Goal: Task Accomplishment & Management: Use online tool/utility

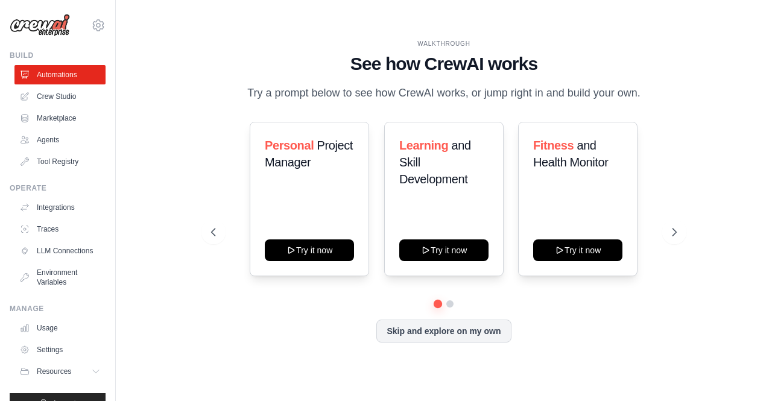
click at [41, 102] on link "Crew Studio" at bounding box center [59, 96] width 91 height 19
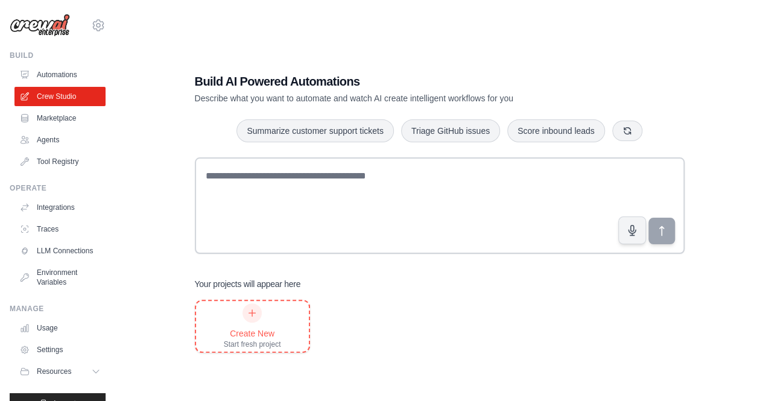
click at [260, 304] on div "Create New Start fresh project" at bounding box center [252, 326] width 57 height 46
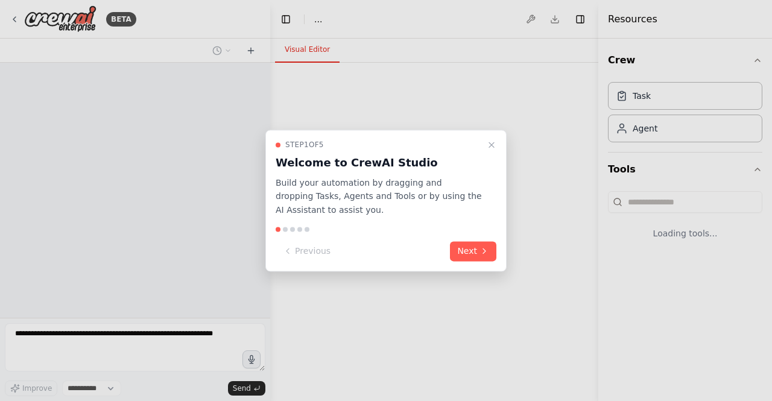
select select "****"
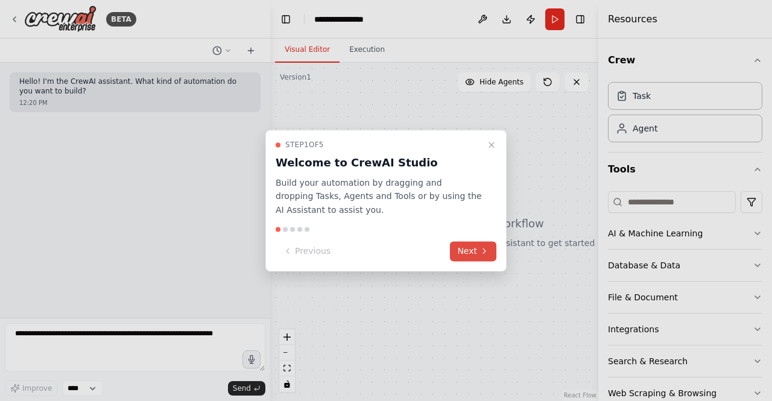
click at [477, 249] on button "Next" at bounding box center [473, 251] width 46 height 20
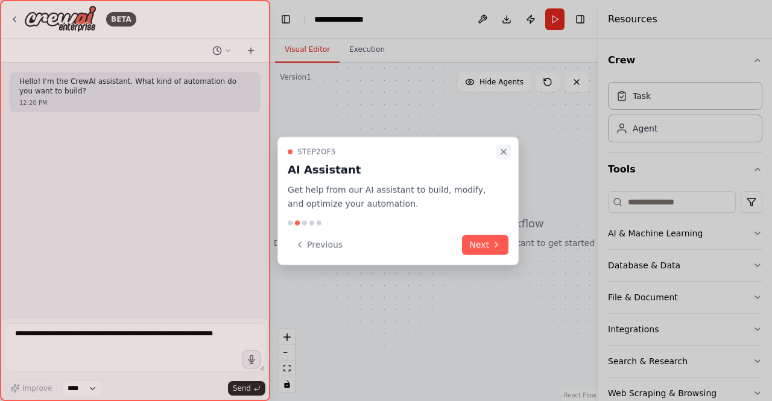
click at [499, 152] on icon "Close walkthrough" at bounding box center [504, 152] width 10 height 10
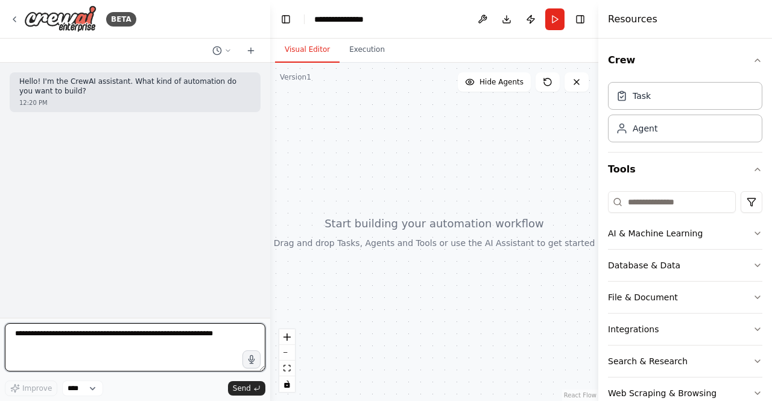
click at [110, 332] on textarea at bounding box center [135, 347] width 260 height 48
click at [75, 347] on textarea "**********" at bounding box center [135, 347] width 260 height 48
click at [133, 349] on textarea "**********" at bounding box center [135, 347] width 260 height 48
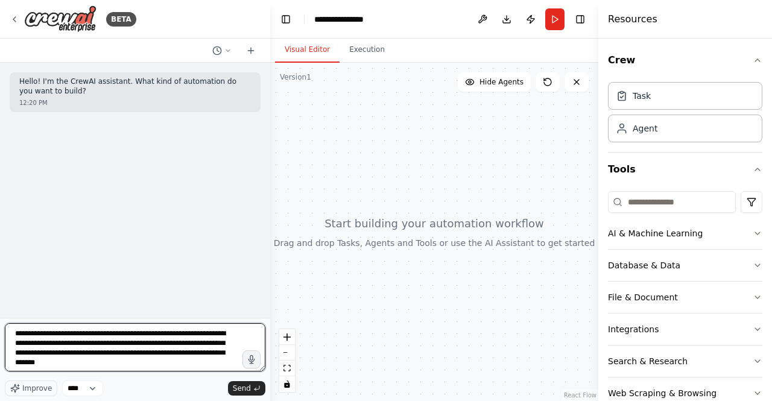
type textarea "**********"
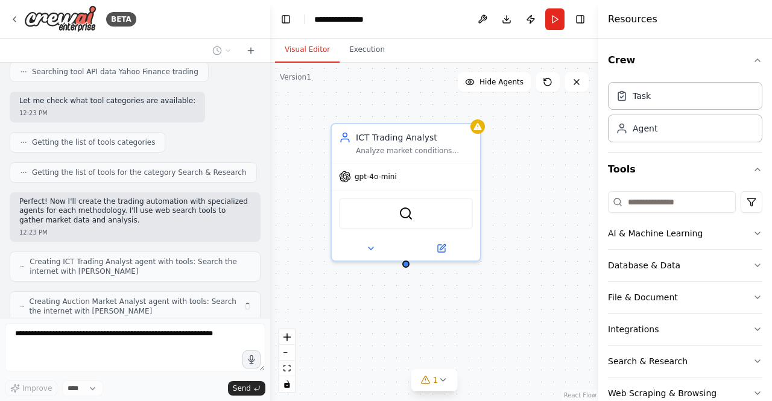
scroll to position [399, 0]
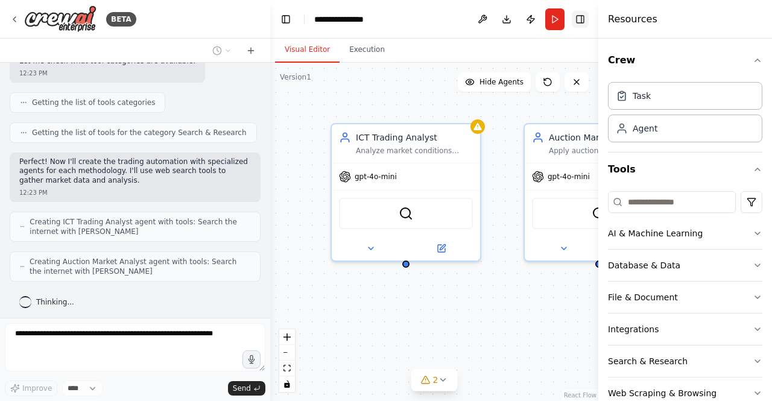
click at [579, 18] on button "Toggle Right Sidebar" at bounding box center [580, 19] width 17 height 17
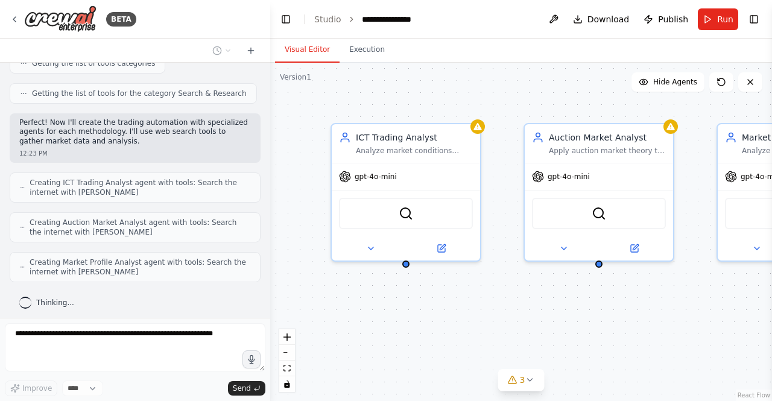
scroll to position [478, 0]
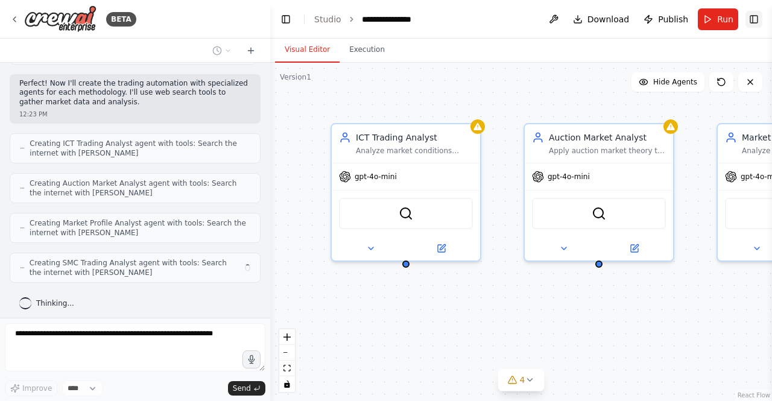
click at [752, 24] on button "Toggle Right Sidebar" at bounding box center [753, 19] width 17 height 17
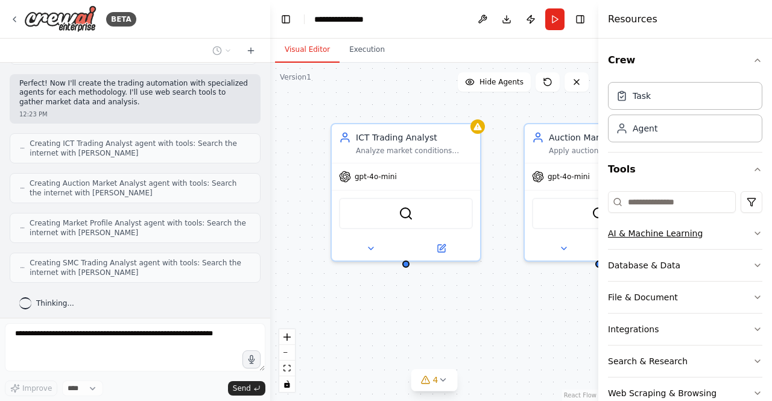
click at [752, 231] on icon "button" at bounding box center [757, 234] width 10 height 10
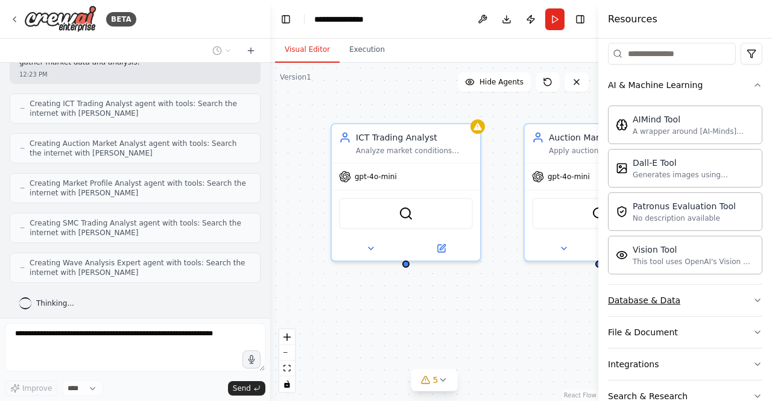
scroll to position [207, 0]
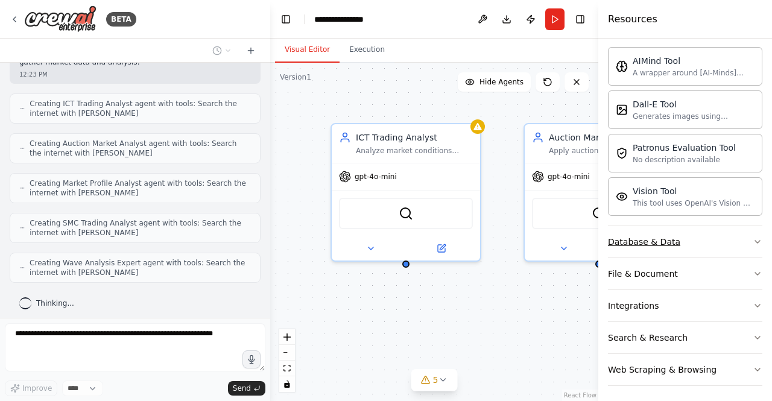
click at [741, 239] on button "Database & Data" at bounding box center [685, 241] width 154 height 31
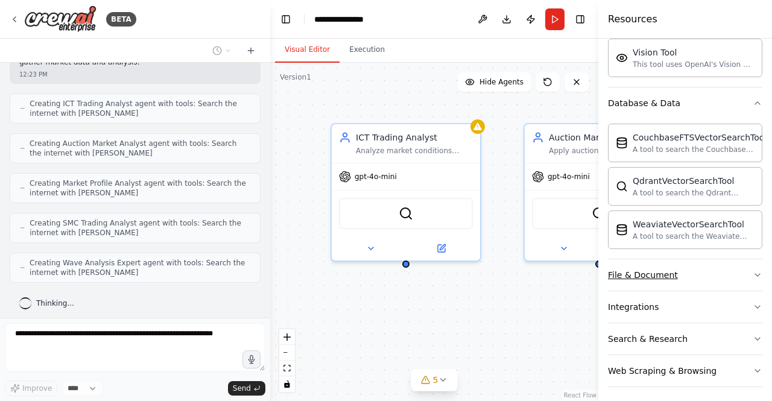
scroll to position [556, 0]
click at [699, 271] on button "File & Document" at bounding box center [685, 274] width 154 height 31
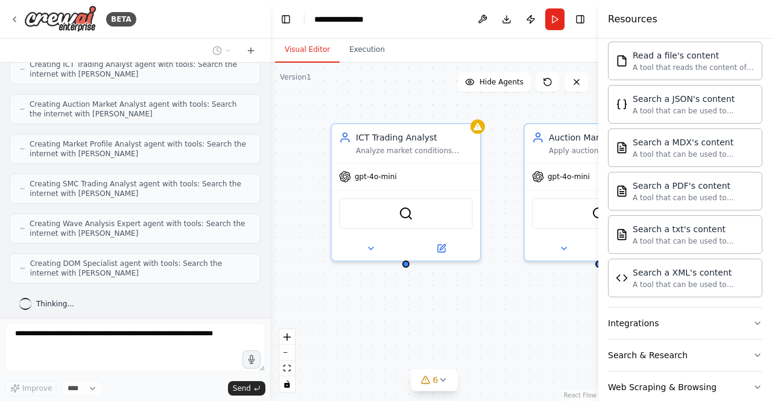
scroll to position [699, 0]
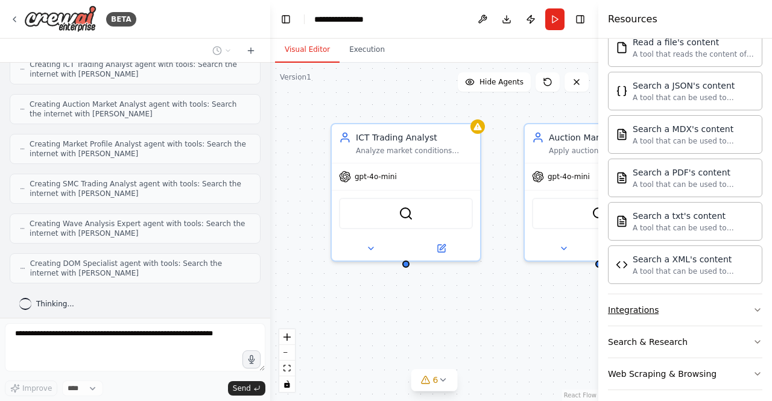
click at [698, 303] on button "Integrations" at bounding box center [685, 309] width 154 height 31
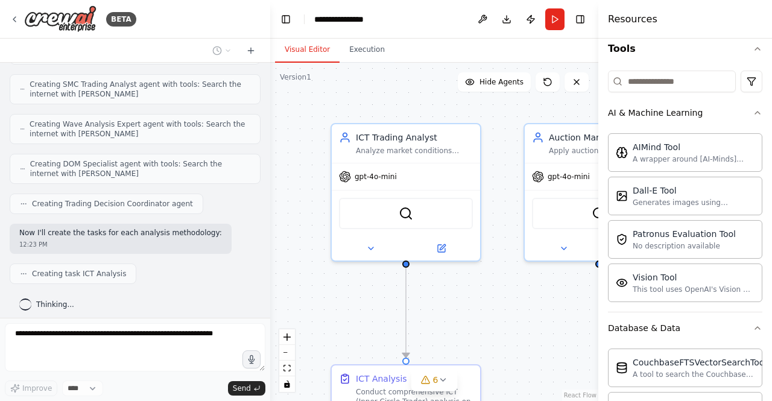
scroll to position [119, 0]
click at [752, 115] on icon "button" at bounding box center [757, 115] width 10 height 10
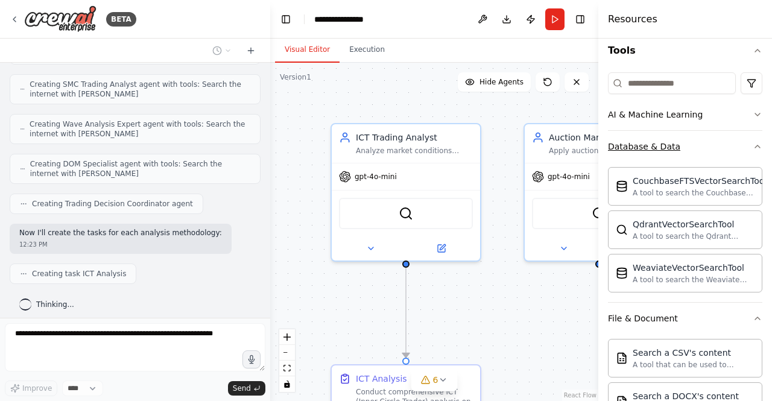
click at [752, 147] on icon "button" at bounding box center [757, 147] width 10 height 10
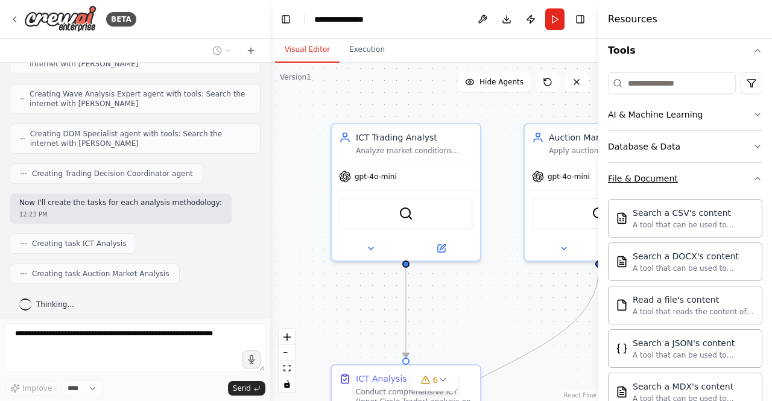
click at [752, 174] on icon "button" at bounding box center [757, 179] width 10 height 10
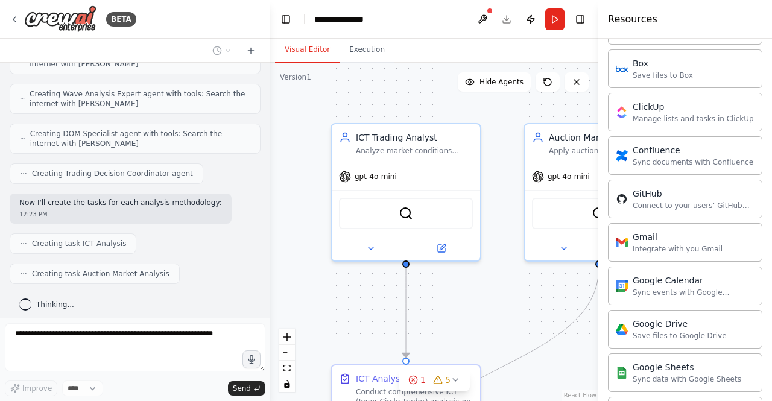
scroll to position [147, 0]
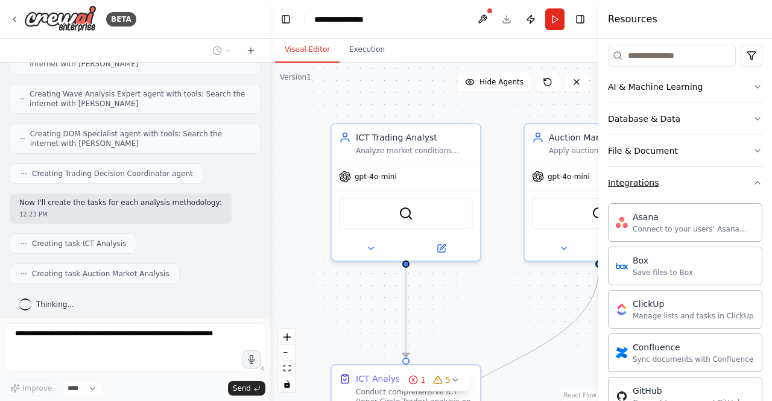
click at [727, 178] on button "Integrations" at bounding box center [685, 182] width 154 height 31
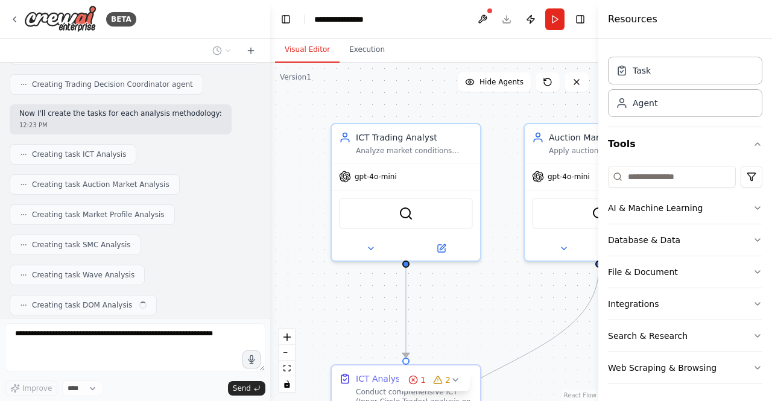
scroll to position [805, 0]
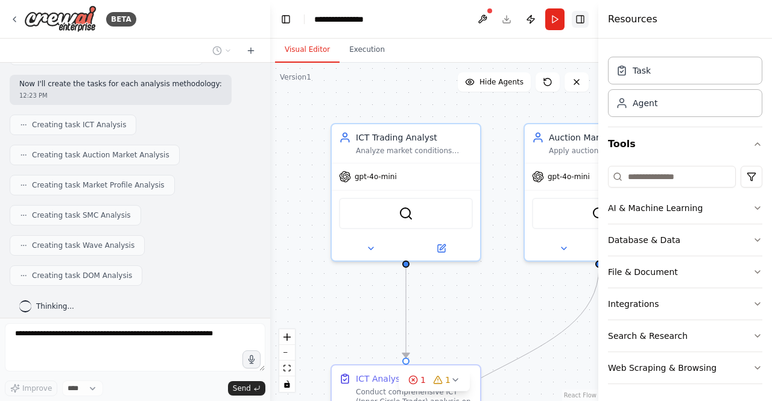
click at [588, 22] on button "Toggle Right Sidebar" at bounding box center [580, 19] width 17 height 17
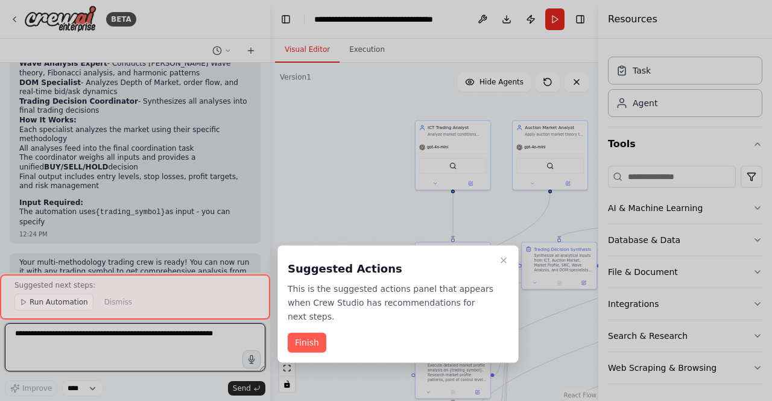
scroll to position [1351, 0]
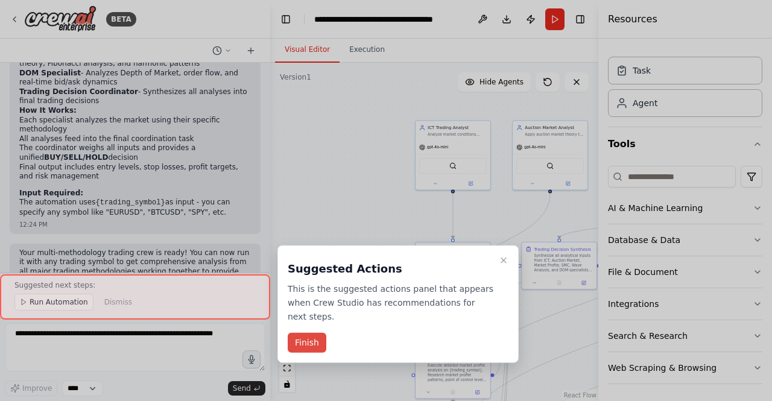
click at [306, 333] on button "Finish" at bounding box center [307, 343] width 39 height 20
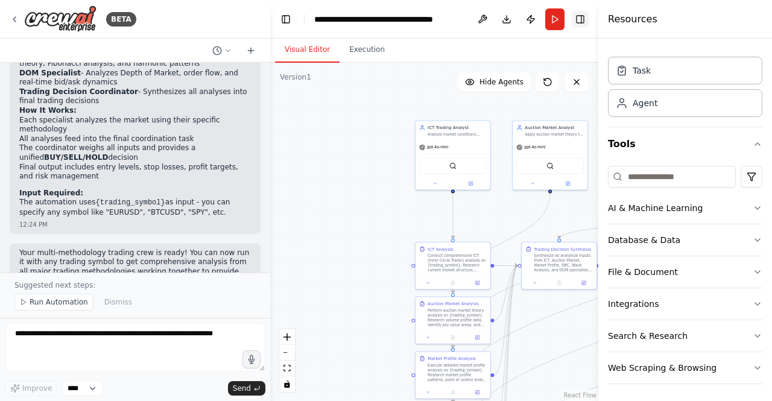
click at [578, 11] on button "Toggle Right Sidebar" at bounding box center [580, 19] width 17 height 17
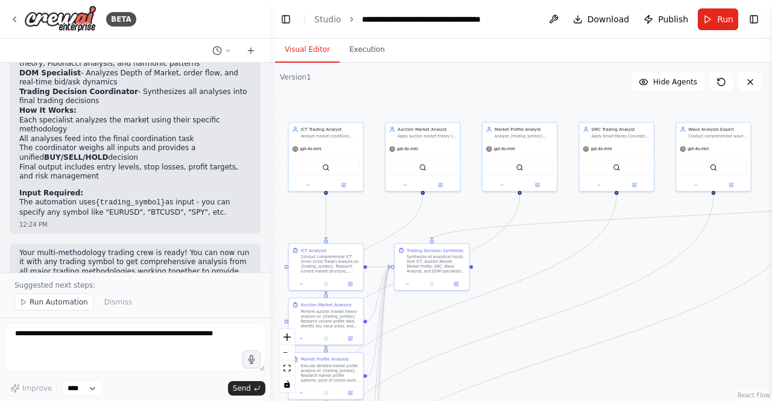
drag, startPoint x: 387, startPoint y: 224, endPoint x: 262, endPoint y: 224, distance: 125.4
click at [262, 224] on div "BETA Hello! I'm the CrewAI assistant. What kind of automation do you want to bu…" at bounding box center [386, 200] width 772 height 401
click at [329, 136] on div "Analyze market conditions using Inner Circle Trader (ICT) methodology including…" at bounding box center [331, 133] width 58 height 5
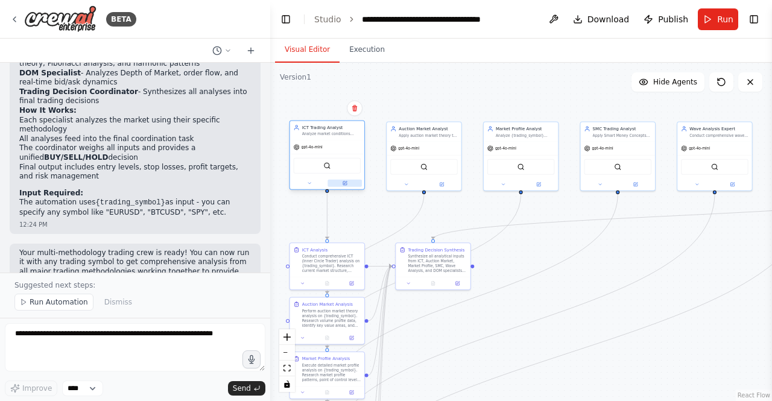
click at [347, 184] on button at bounding box center [344, 183] width 34 height 7
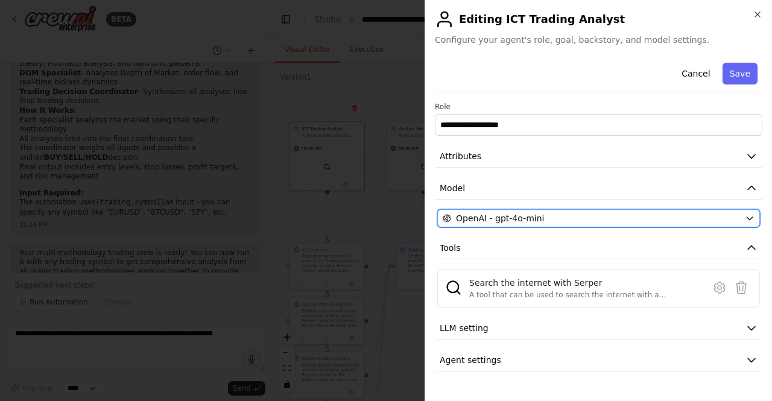
click at [526, 222] on span "OpenAI - gpt-4o-mini" at bounding box center [500, 218] width 88 height 12
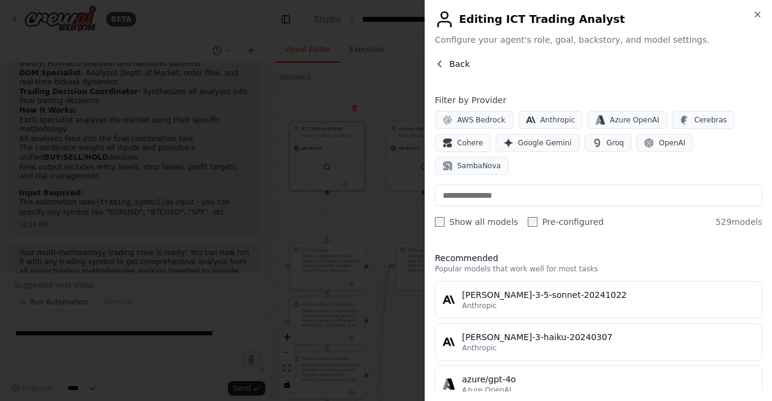
click at [441, 68] on icon "button" at bounding box center [440, 64] width 10 height 10
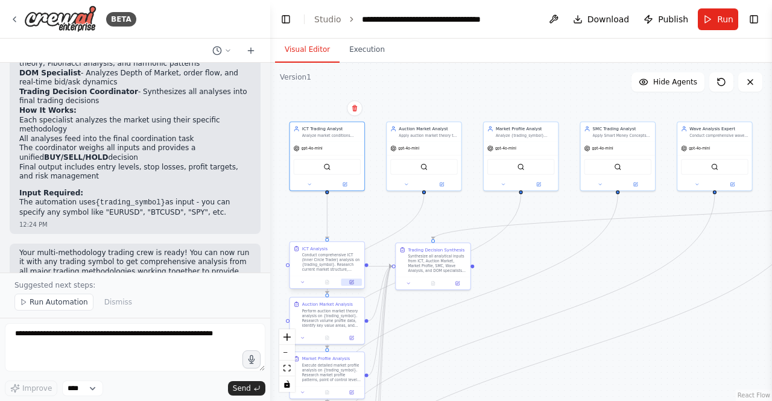
click at [353, 281] on icon at bounding box center [351, 282] width 5 height 5
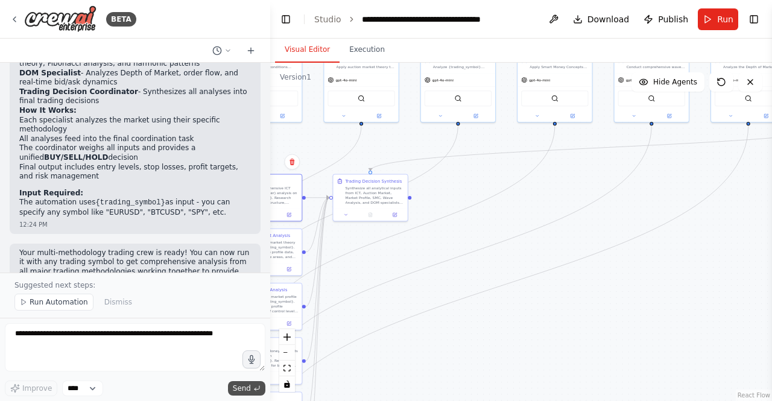
drag, startPoint x: 456, startPoint y: 355, endPoint x: 259, endPoint y: 392, distance: 200.7
click at [259, 392] on div "BETA Hello! I'm the CrewAI assistant. What kind of automation do you want to bu…" at bounding box center [386, 200] width 772 height 401
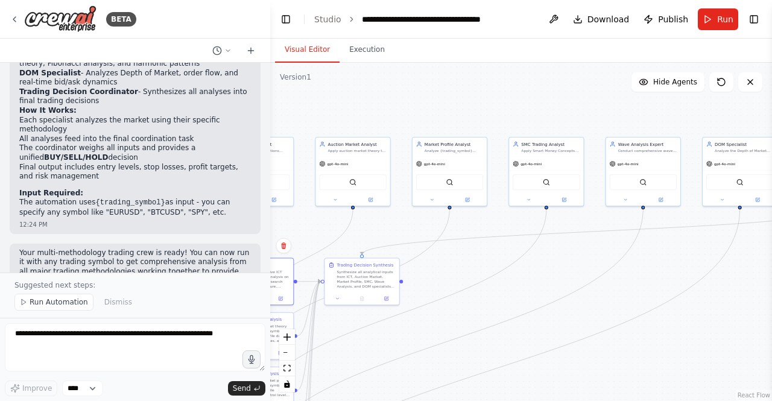
drag, startPoint x: 540, startPoint y: 335, endPoint x: 666, endPoint y: 312, distance: 128.0
click at [666, 312] on div ".deletable-edge-delete-btn { width: 20px; height: 20px; border: 0px solid #ffff…" at bounding box center [521, 232] width 502 height 338
click at [723, 17] on span "Run" at bounding box center [725, 19] width 16 height 12
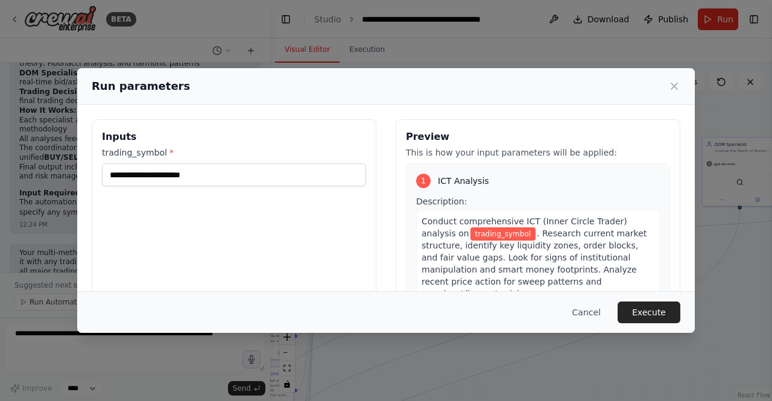
click at [33, 201] on div "Run parameters Inputs trading_symbol * Preview This is how your input parameter…" at bounding box center [386, 200] width 772 height 401
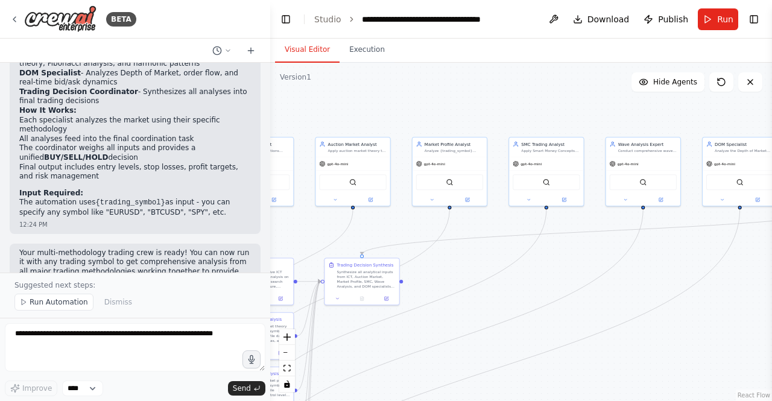
click at [122, 198] on p "The automation uses {trading_symbol} as input - you can specify any symbol like…" at bounding box center [135, 207] width 232 height 19
copy p "BTCUSD"
click at [704, 22] on button "Run" at bounding box center [718, 19] width 40 height 22
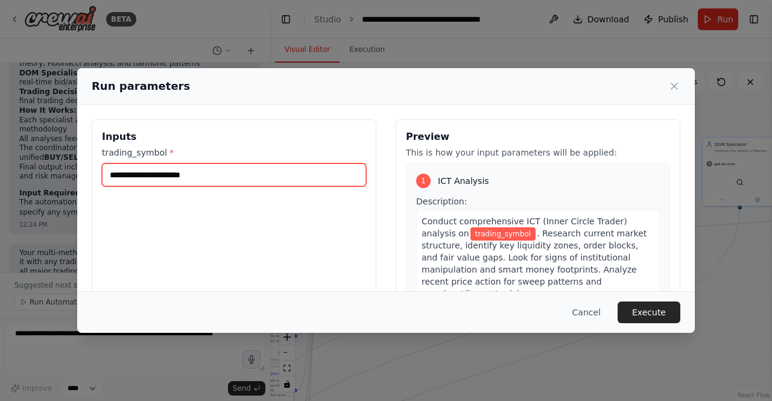
click at [229, 177] on input "trading_symbol *" at bounding box center [234, 174] width 264 height 23
paste input "******"
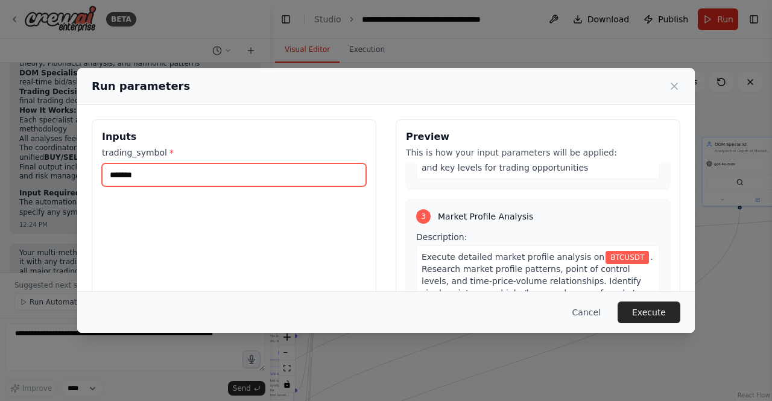
scroll to position [440, 0]
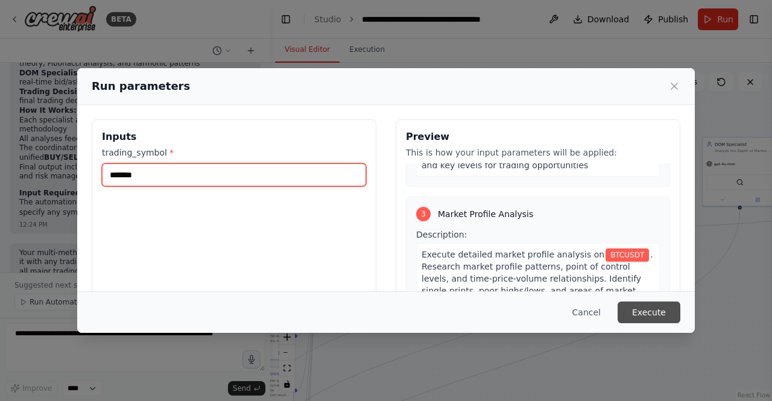
type input "*******"
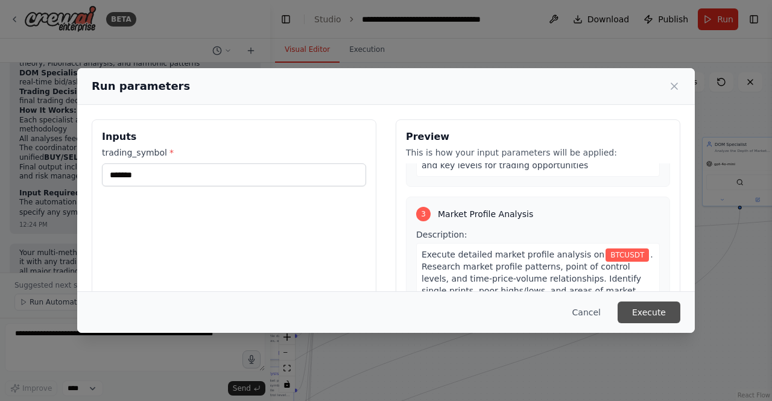
click at [652, 307] on button "Execute" at bounding box center [648, 312] width 63 height 22
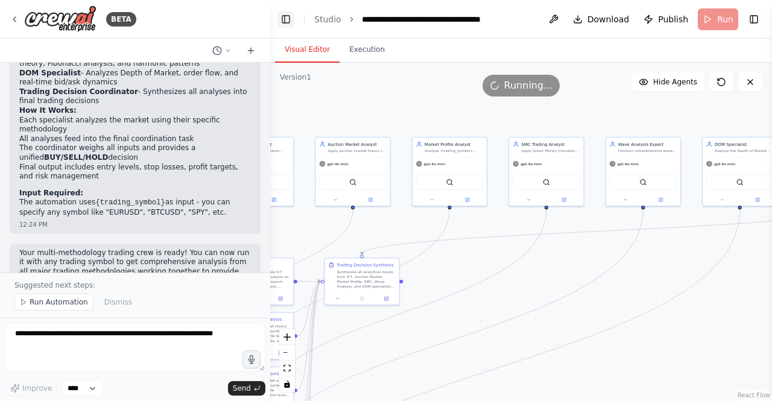
click at [285, 19] on button "Toggle Left Sidebar" at bounding box center [285, 19] width 17 height 17
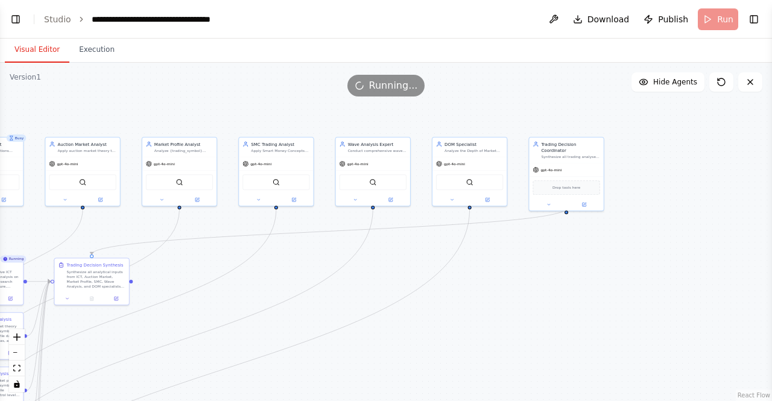
drag, startPoint x: 197, startPoint y: 94, endPoint x: 256, endPoint y: 92, distance: 59.1
click at [256, 92] on div "Running..." at bounding box center [386, 86] width 772 height 22
drag, startPoint x: 256, startPoint y: 92, endPoint x: 182, endPoint y: 89, distance: 73.6
click at [182, 89] on div "Running..." at bounding box center [386, 86] width 772 height 22
drag, startPoint x: 182, startPoint y: 89, endPoint x: 227, endPoint y: 84, distance: 44.9
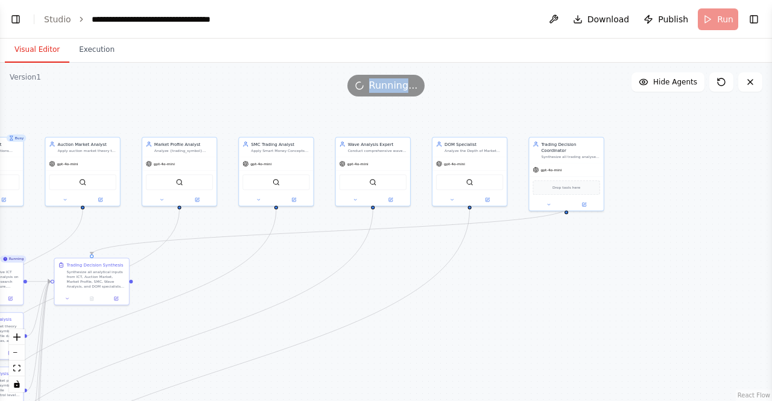
click at [227, 84] on div "Running..." at bounding box center [386, 86] width 772 height 22
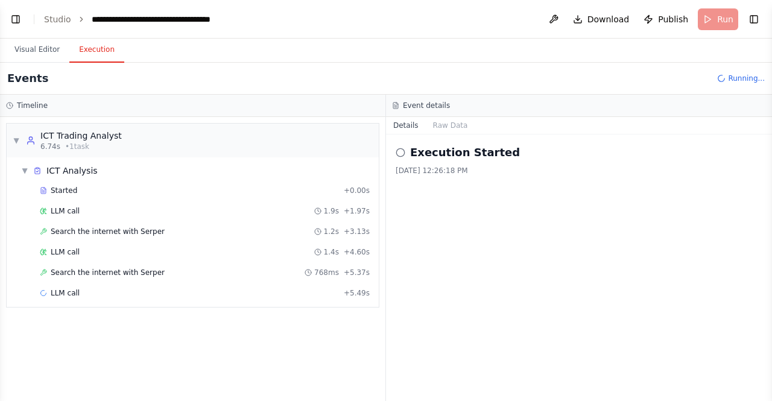
click at [92, 48] on button "Execution" at bounding box center [96, 49] width 55 height 25
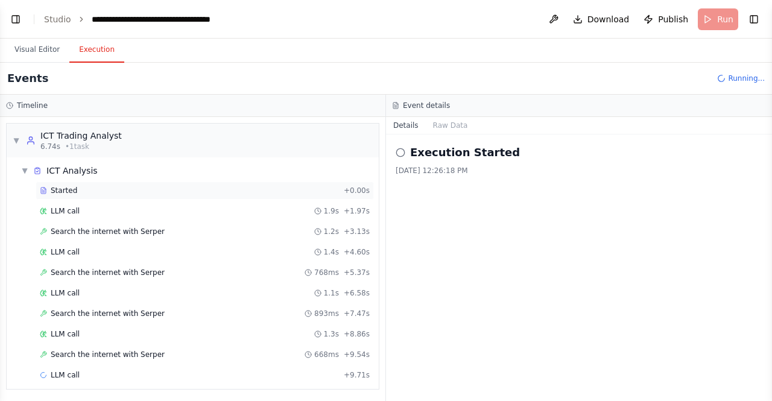
click at [59, 189] on span "Started" at bounding box center [64, 191] width 27 height 10
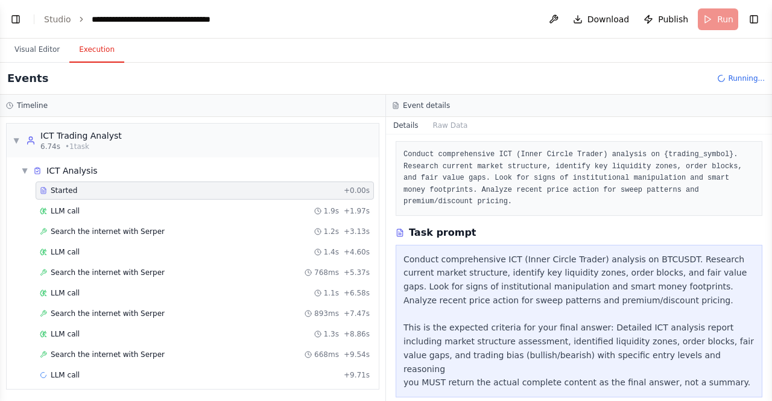
scroll to position [61, 0]
click at [98, 203] on div "LLM call 1.9s + 1.97s" at bounding box center [205, 211] width 338 height 18
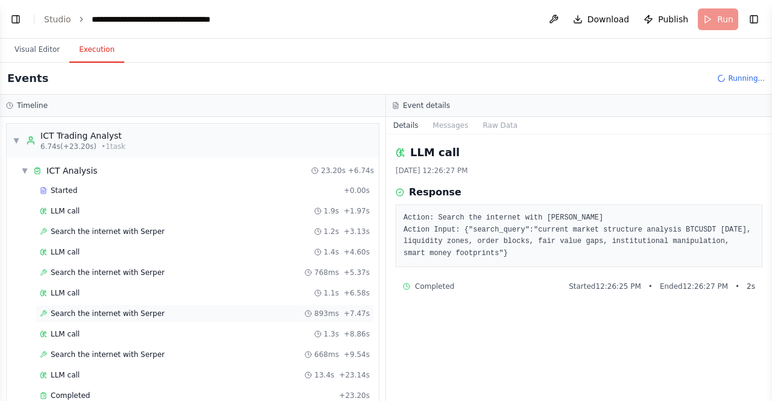
scroll to position [125, 0]
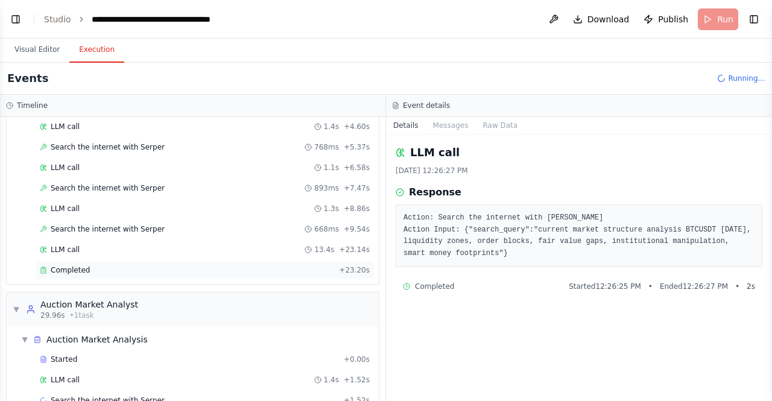
click at [65, 265] on span "Completed" at bounding box center [70, 270] width 39 height 10
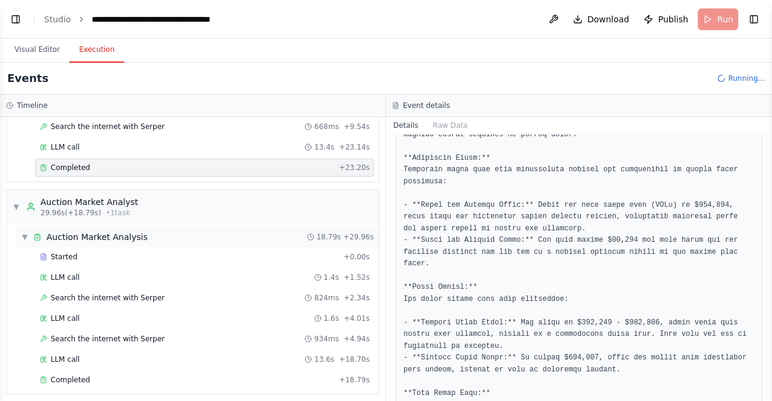
scroll to position [233, 0]
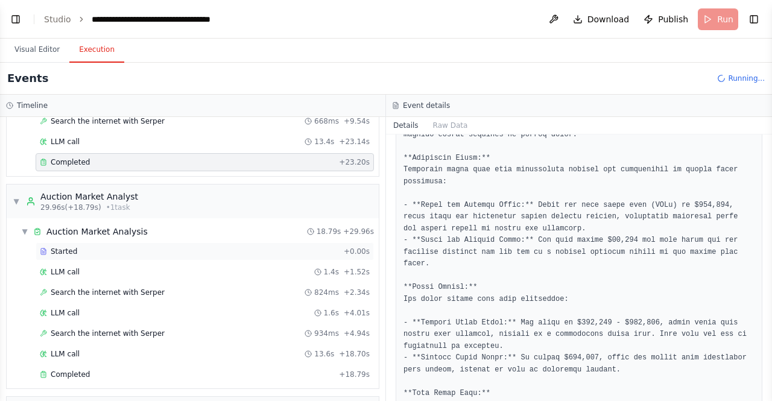
click at [74, 247] on div "Started" at bounding box center [189, 252] width 299 height 10
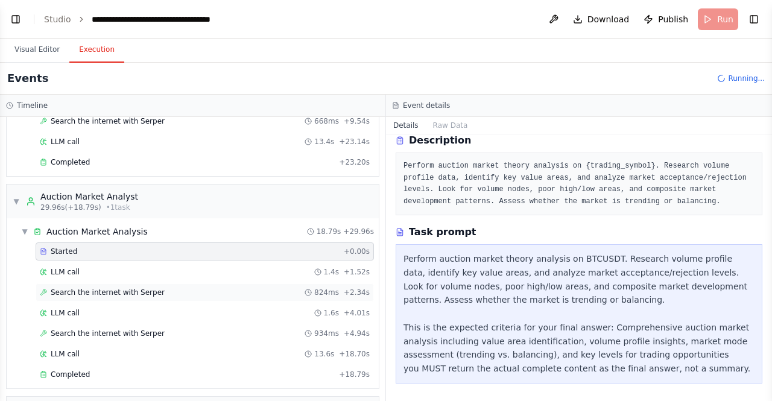
scroll to position [335, 0]
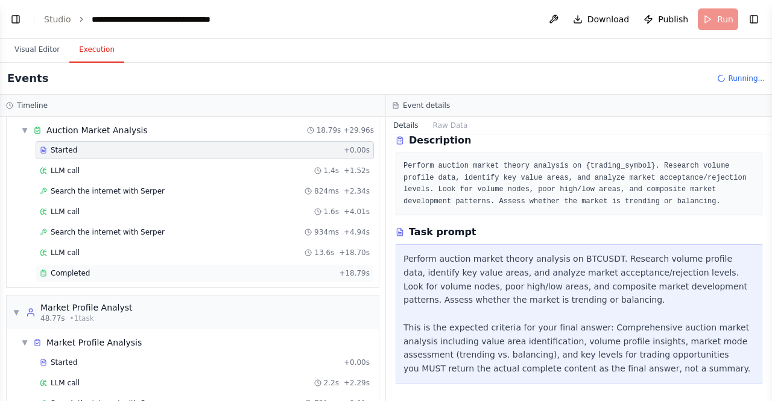
click at [78, 268] on span "Completed" at bounding box center [70, 273] width 39 height 10
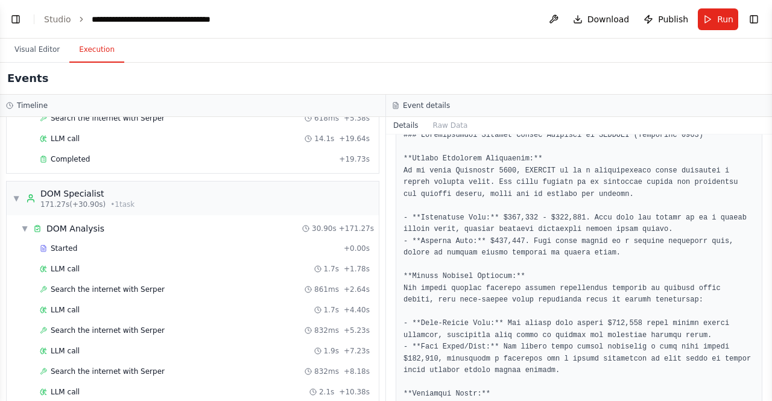
scroll to position [2316, 0]
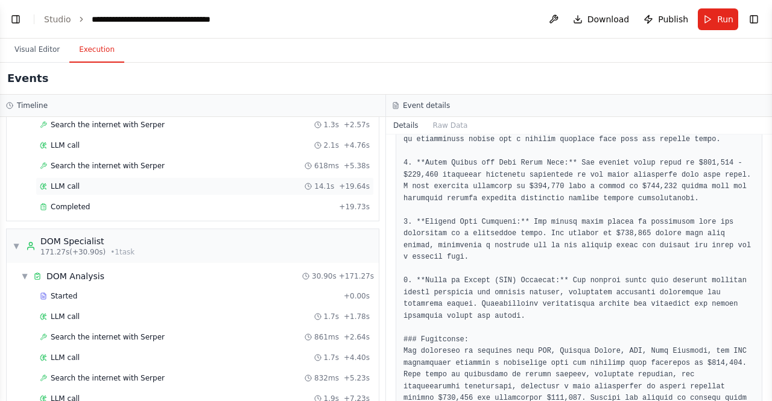
scroll to position [2063, 0]
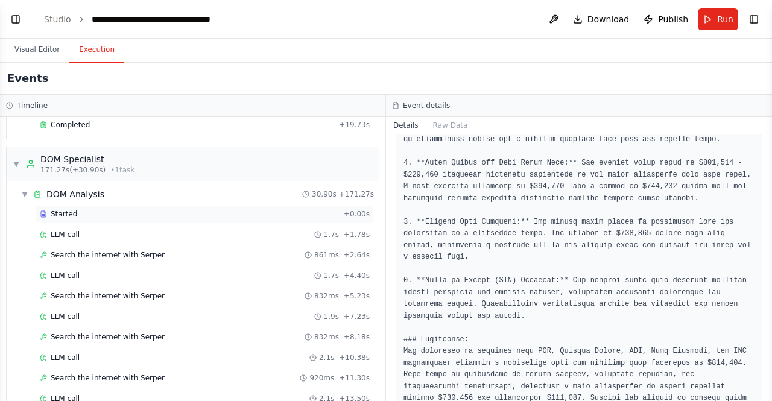
click at [65, 209] on span "Started" at bounding box center [64, 214] width 27 height 10
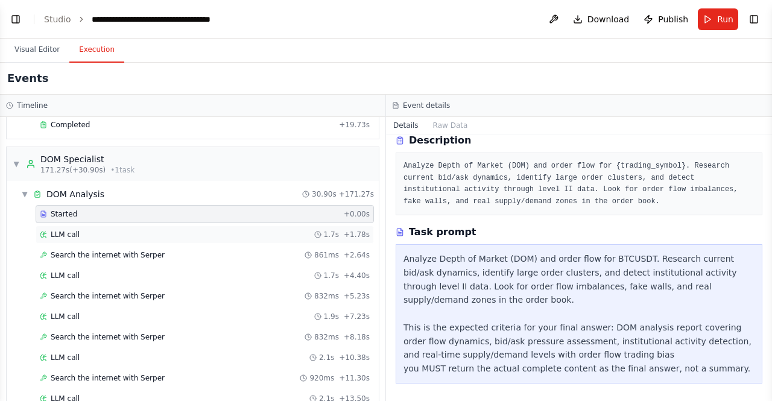
click at [70, 230] on span "LLM call" at bounding box center [65, 235] width 29 height 10
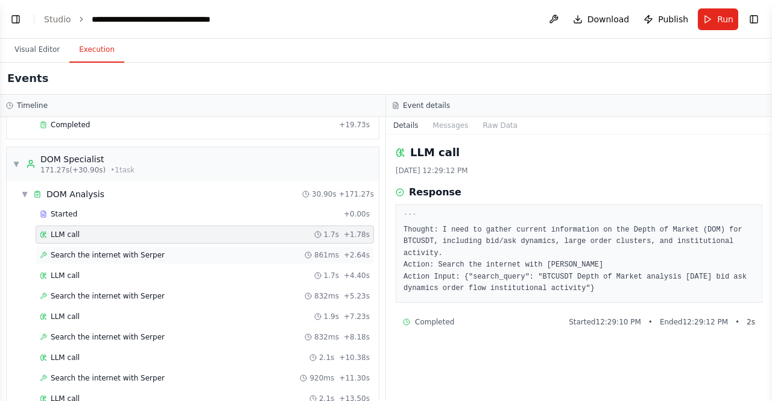
click at [72, 250] on span "Search the internet with Serper" at bounding box center [108, 255] width 114 height 10
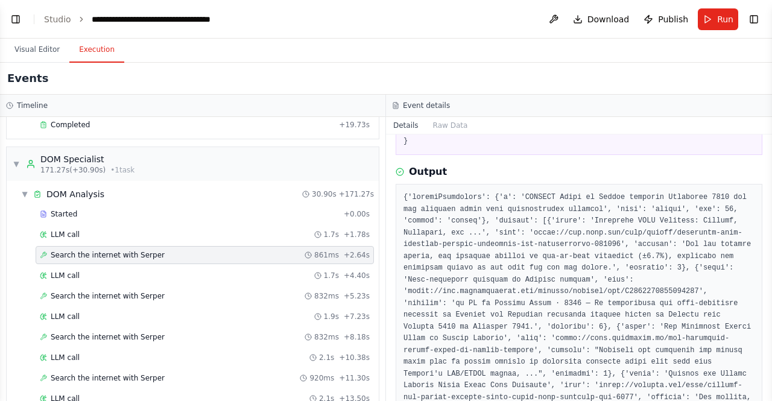
scroll to position [113, 0]
click at [717, 17] on span "Run" at bounding box center [725, 19] width 16 height 12
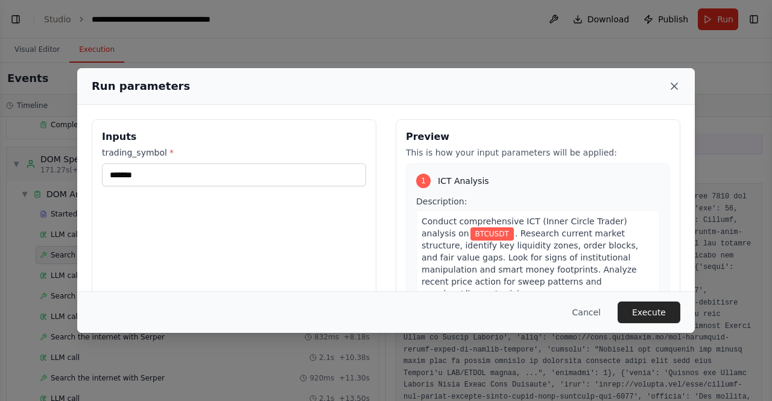
click at [675, 85] on icon at bounding box center [674, 86] width 6 height 6
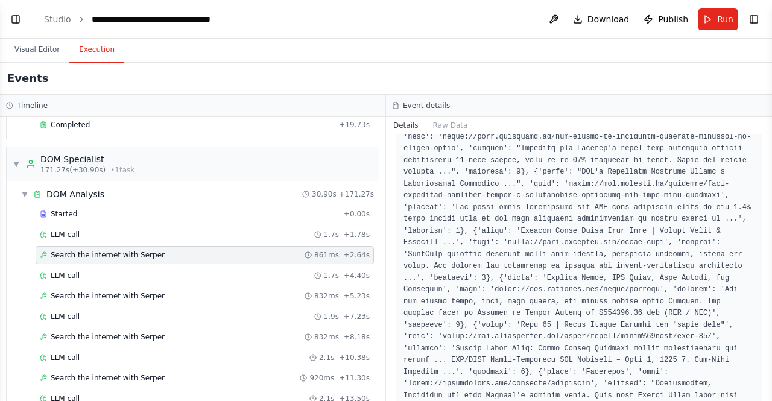
scroll to position [422, 0]
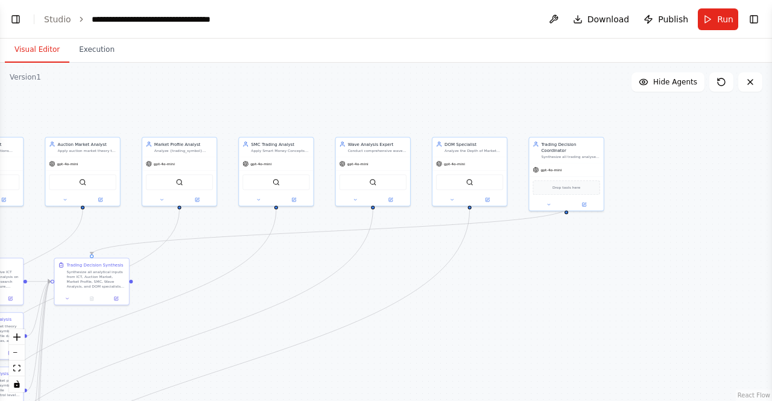
click at [20, 48] on button "Visual Editor" at bounding box center [37, 49] width 65 height 25
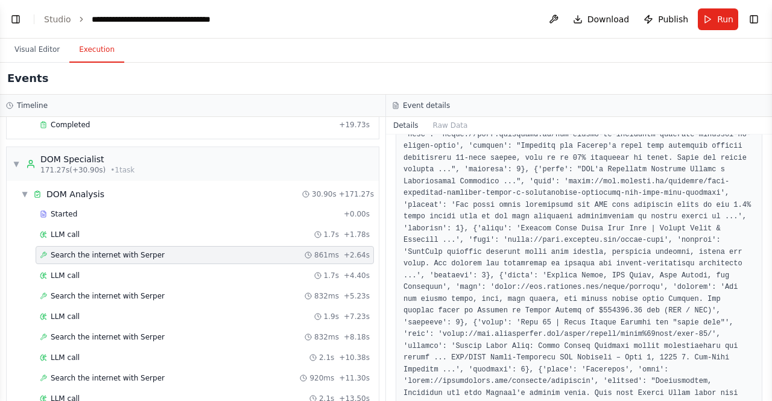
click at [94, 49] on button "Execution" at bounding box center [96, 49] width 55 height 25
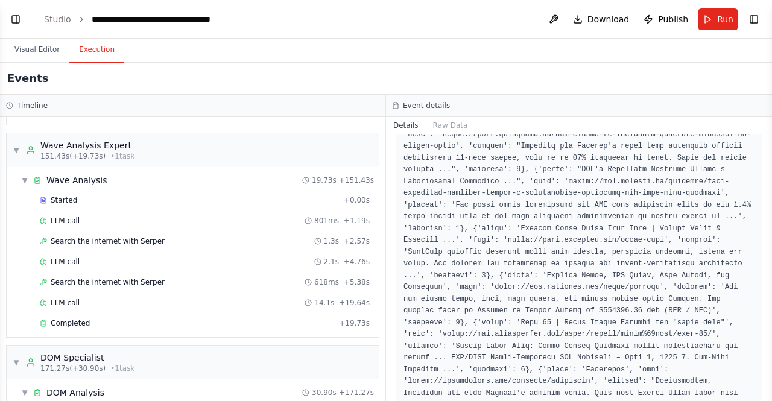
scroll to position [1916, 0]
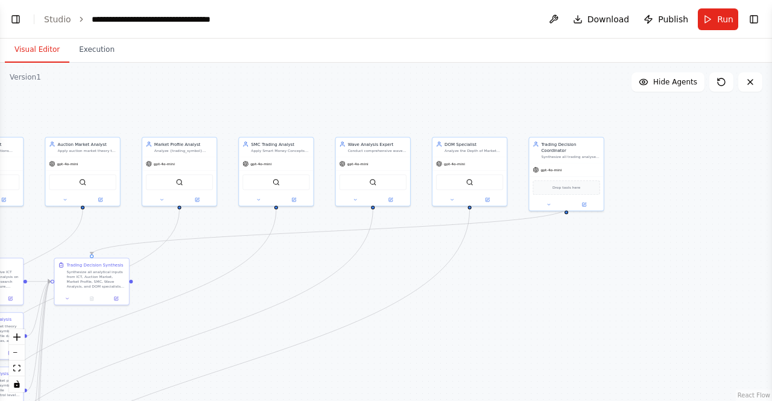
click at [28, 40] on button "Visual Editor" at bounding box center [37, 49] width 65 height 25
click at [99, 30] on header "**********" at bounding box center [386, 19] width 772 height 39
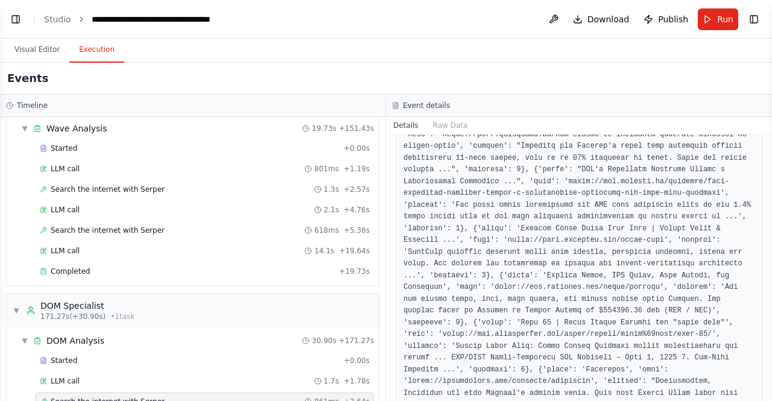
click at [96, 47] on button "Execution" at bounding box center [96, 49] width 55 height 25
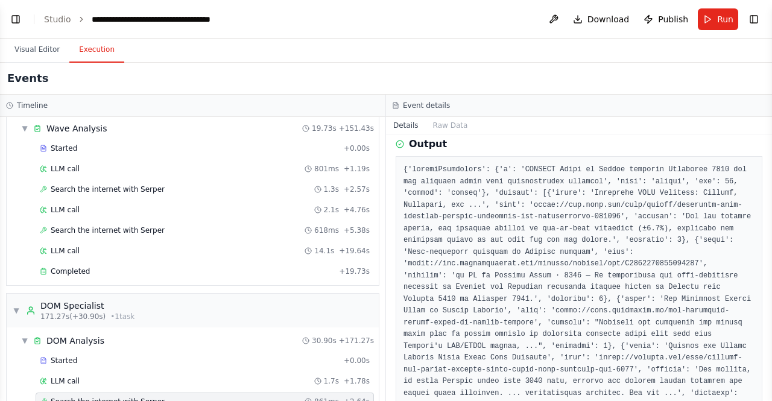
scroll to position [0, 0]
